Goal: Transaction & Acquisition: Book appointment/travel/reservation

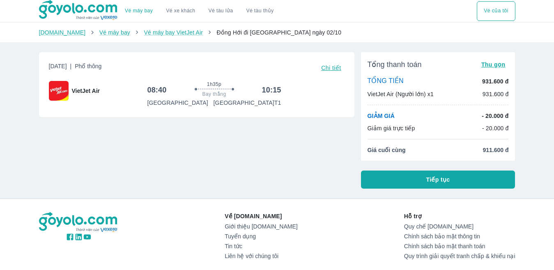
scroll to position [41, 0]
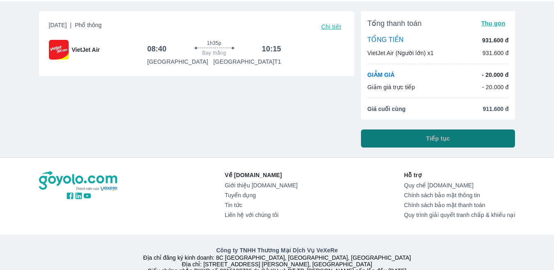
click at [410, 140] on button "Tiếp tục" at bounding box center [438, 138] width 154 height 18
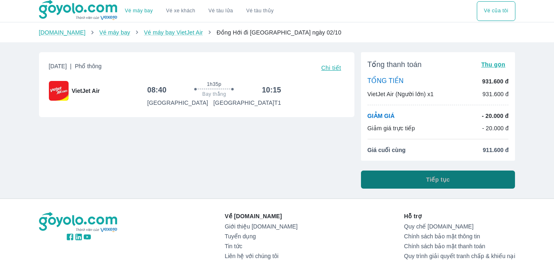
click at [426, 181] on button "Tiếp tục" at bounding box center [438, 179] width 154 height 18
